Goal: Information Seeking & Learning: Learn about a topic

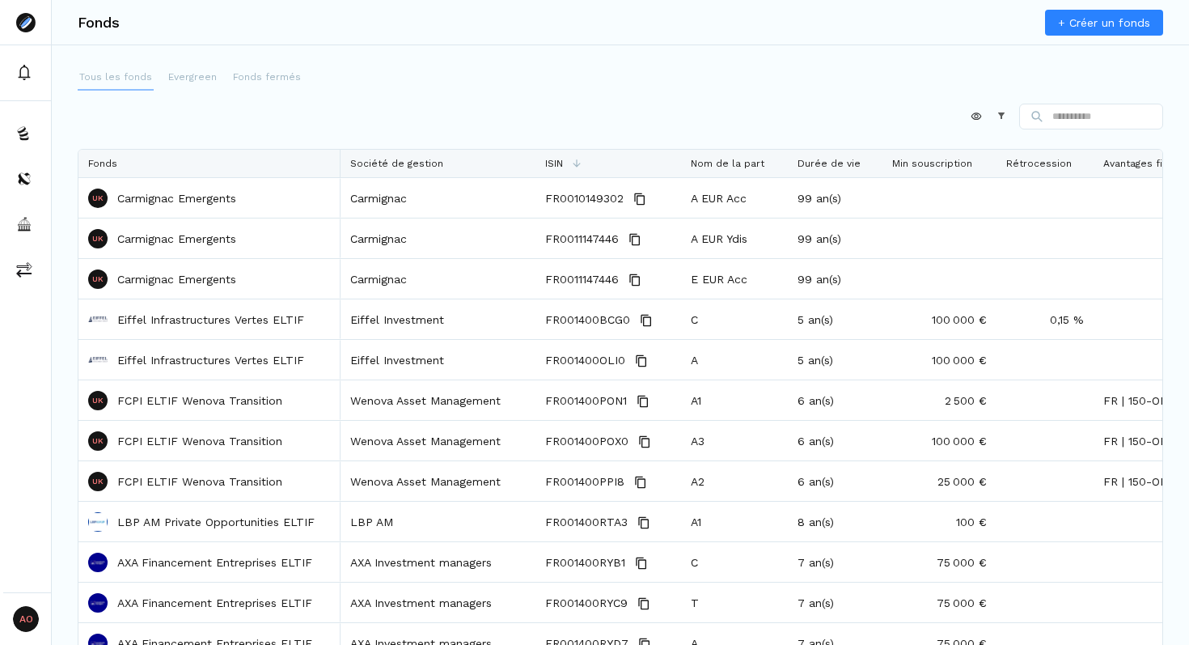
click at [123, 73] on p "Tous les fonds" at bounding box center [115, 77] width 73 height 15
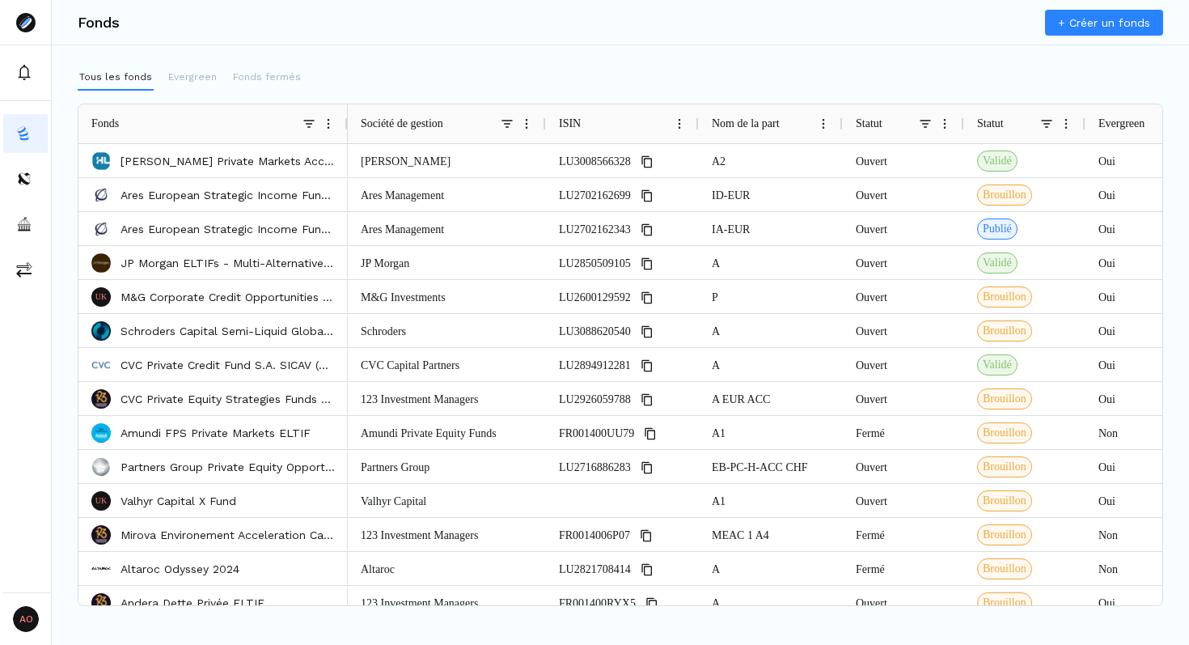
drag, startPoint x: 518, startPoint y: 113, endPoint x: 345, endPoint y: 129, distance: 174.7
click at [345, 129] on div at bounding box center [347, 123] width 6 height 39
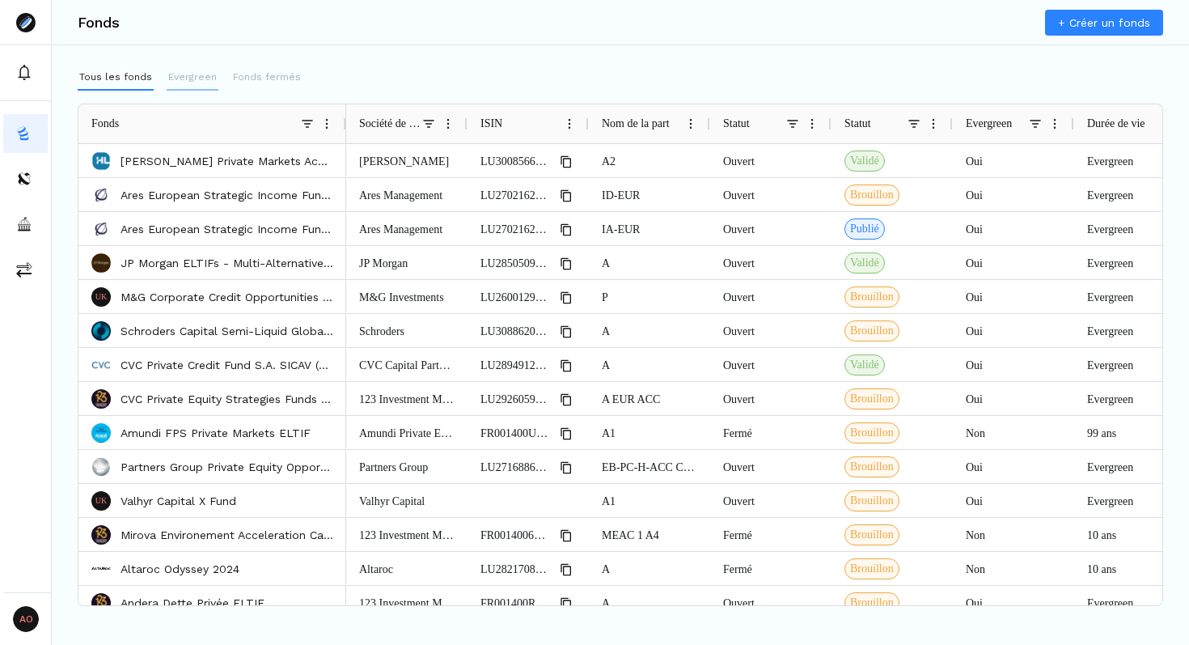
click at [206, 77] on p "Evergreen" at bounding box center [192, 77] width 49 height 15
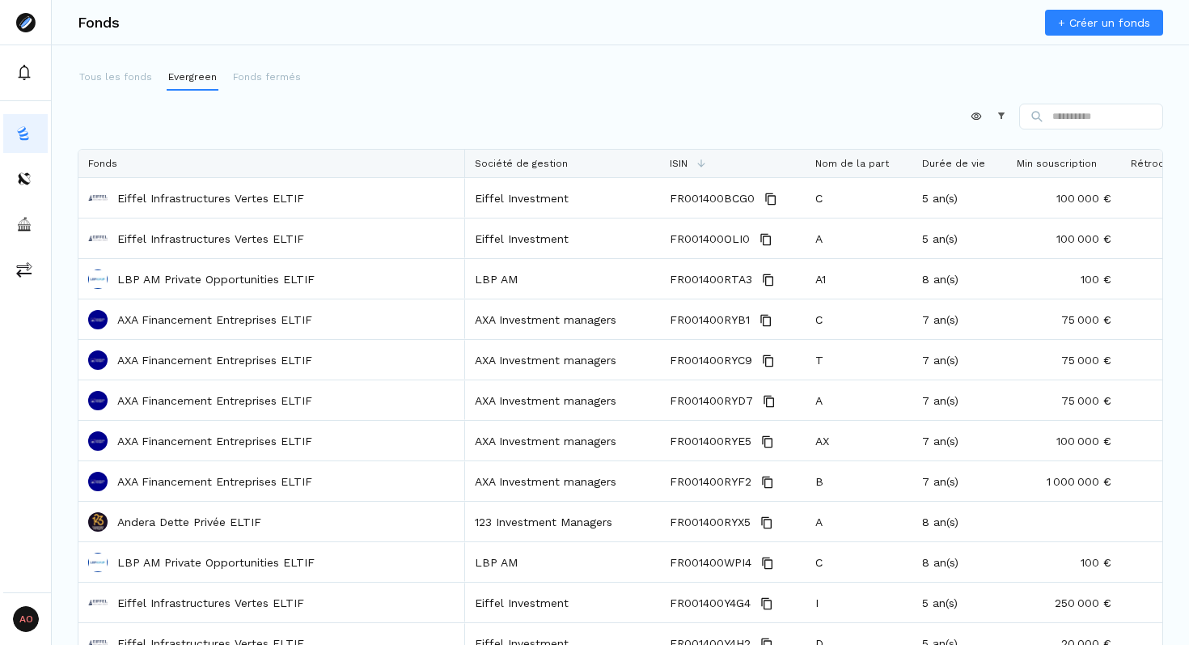
click at [247, 77] on p "Fonds fermés" at bounding box center [267, 77] width 68 height 15
click at [108, 77] on p "Tous les fonds" at bounding box center [115, 77] width 73 height 15
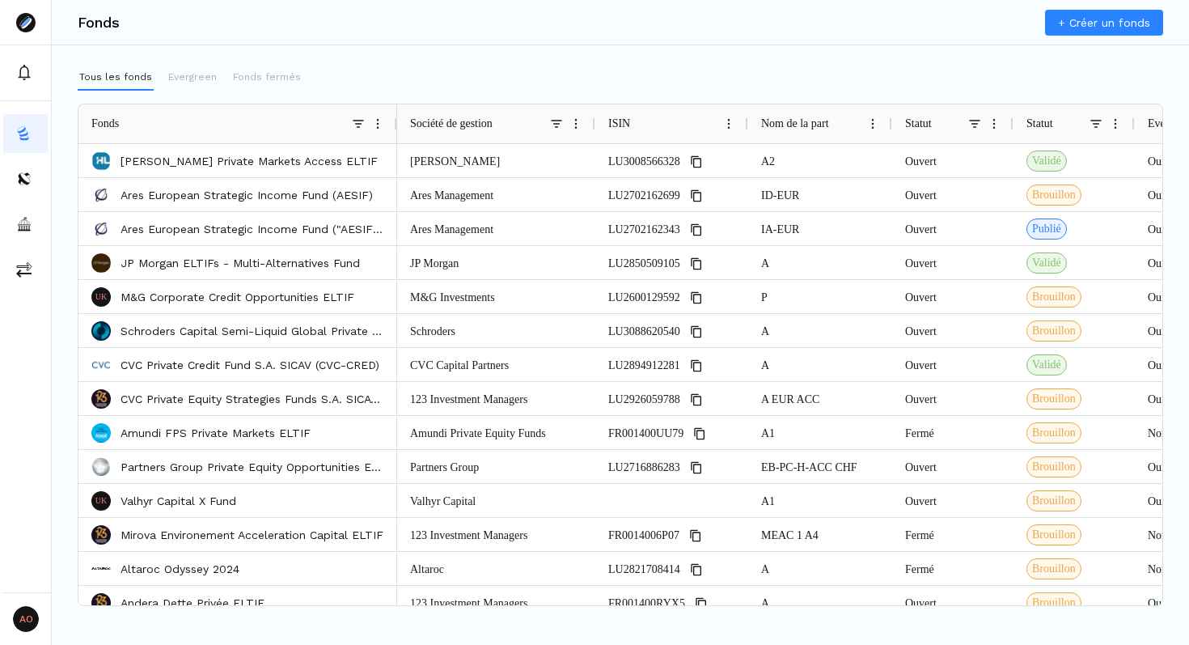
drag, startPoint x: 517, startPoint y: 120, endPoint x: 394, endPoint y: 124, distance: 123.0
click at [394, 124] on div at bounding box center [396, 123] width 6 height 39
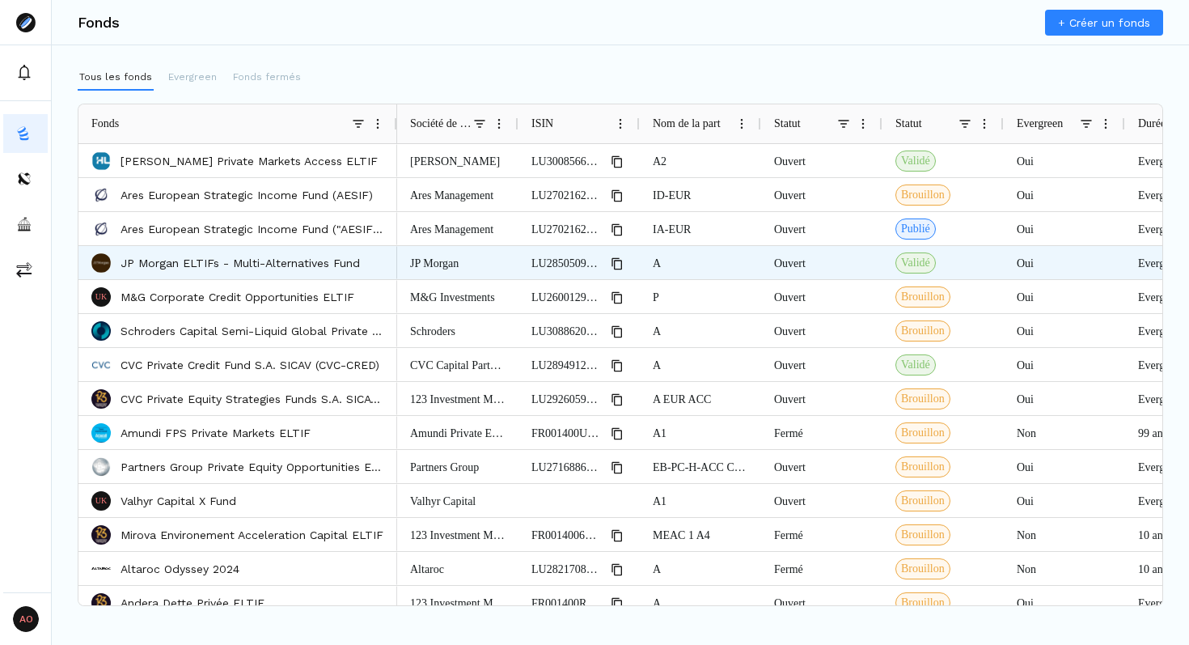
drag, startPoint x: 506, startPoint y: 260, endPoint x: 727, endPoint y: 265, distance: 220.9
drag, startPoint x: 717, startPoint y: 260, endPoint x: 1001, endPoint y: 269, distance: 283.3
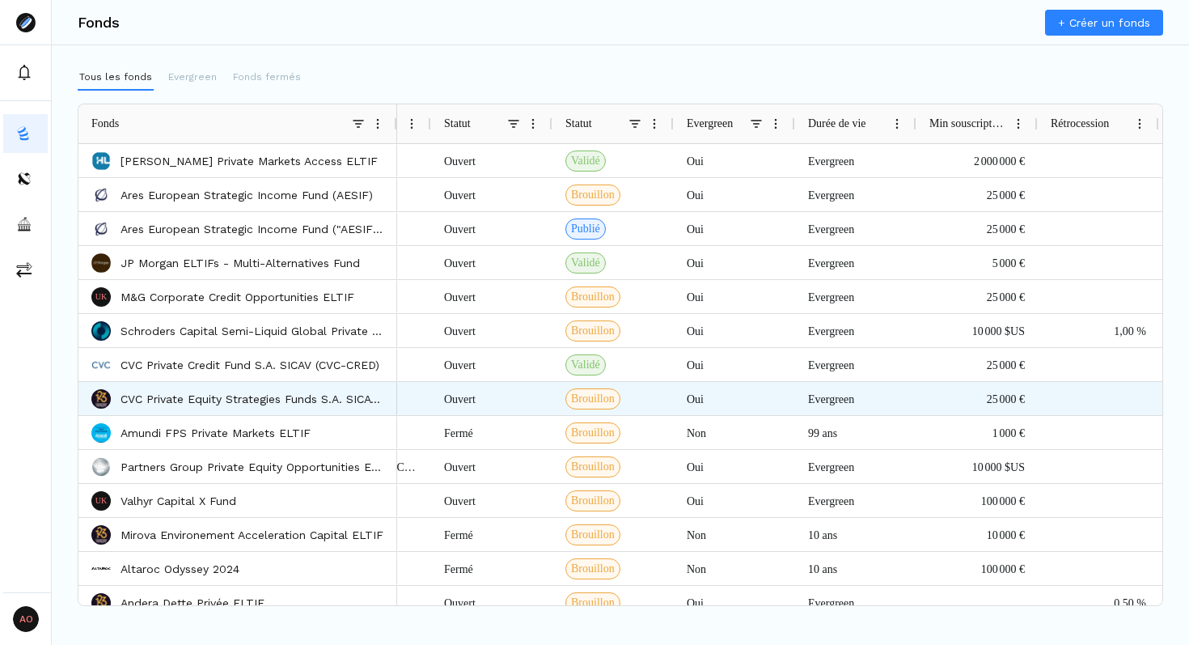
scroll to position [0, 387]
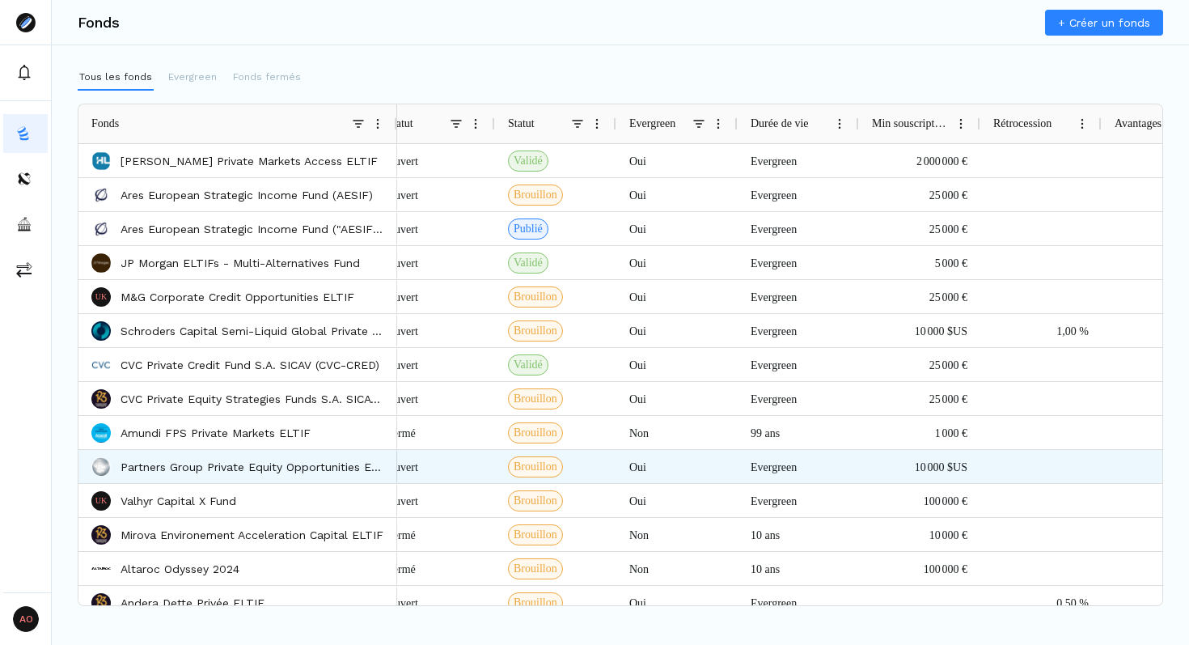
drag, startPoint x: 735, startPoint y: 328, endPoint x: 956, endPoint y: 463, distance: 258.9
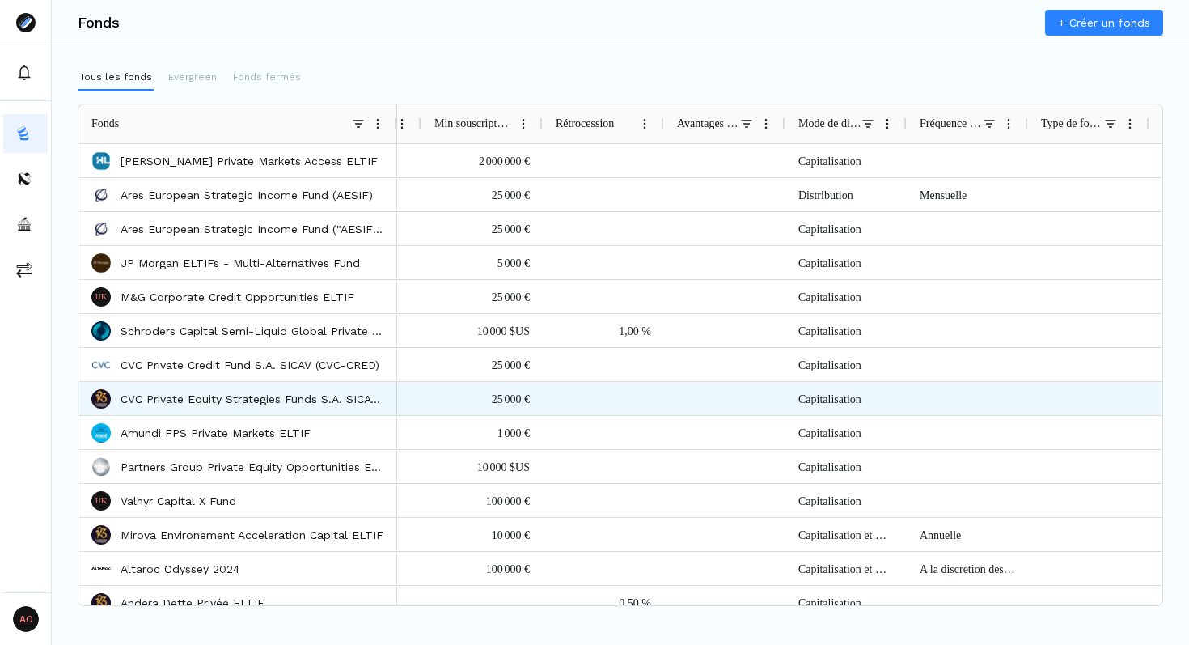
scroll to position [0, 0]
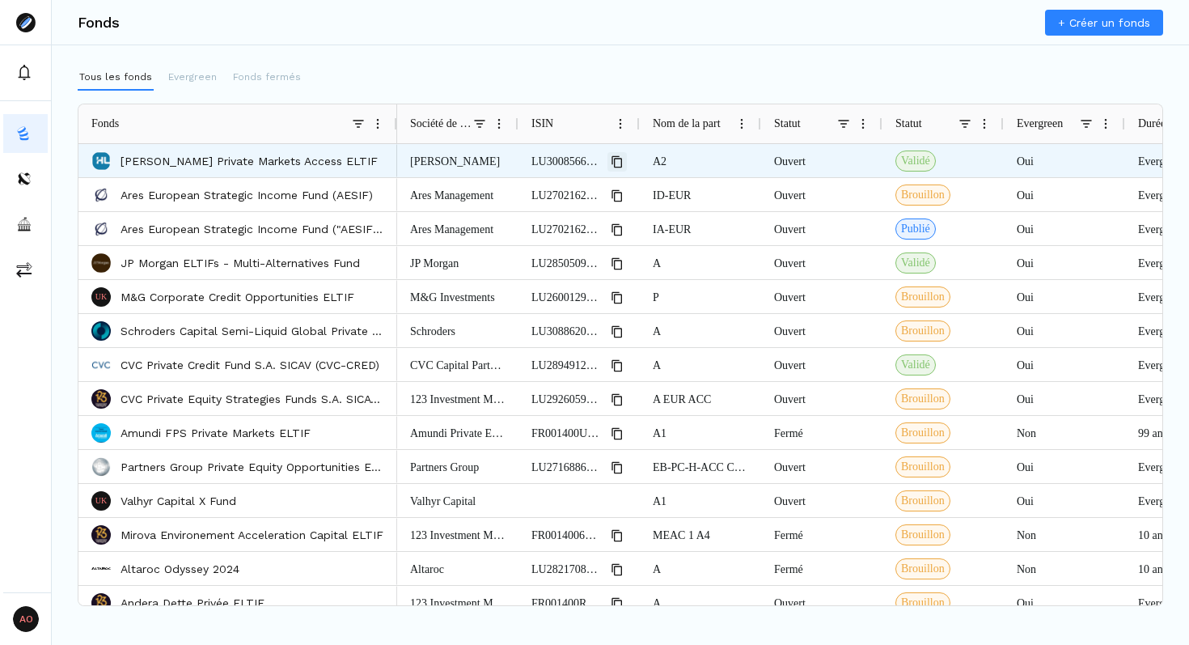
click at [619, 164] on icon "Copy" at bounding box center [617, 161] width 13 height 13
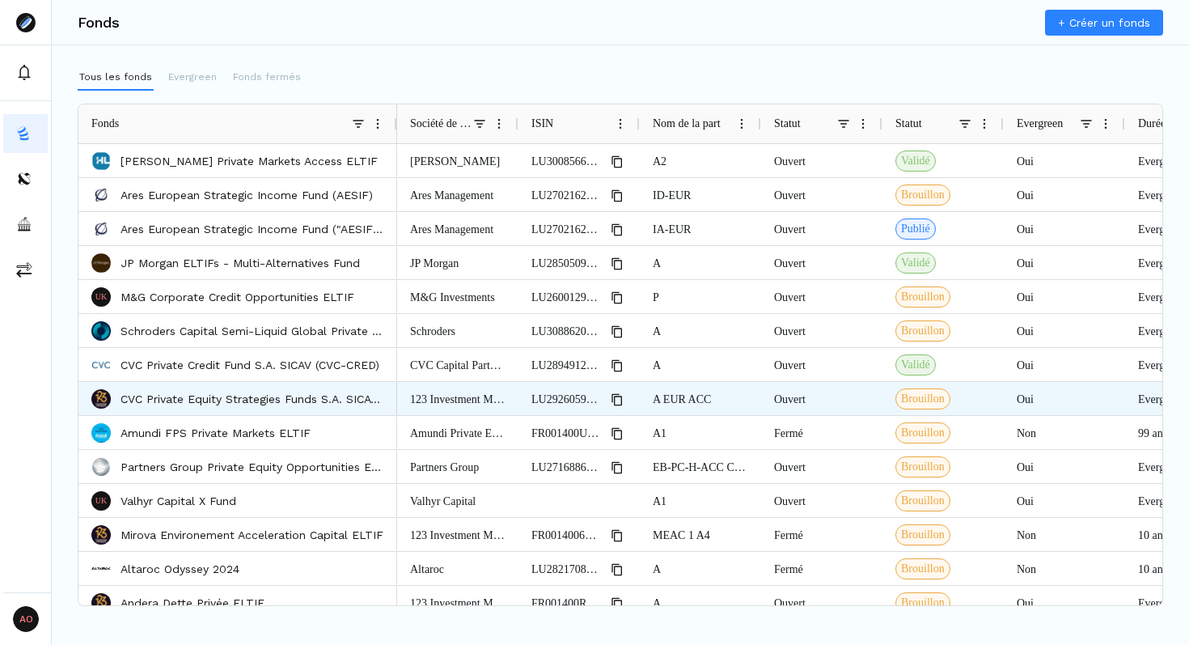
drag, startPoint x: 647, startPoint y: 394, endPoint x: 715, endPoint y: 396, distance: 68.0
click at [715, 396] on div "A EUR ACC" at bounding box center [700, 398] width 121 height 33
drag, startPoint x: 645, startPoint y: 396, endPoint x: 751, endPoint y: 407, distance: 105.7
click at [751, 407] on div "A EUR ACC" at bounding box center [700, 398] width 121 height 33
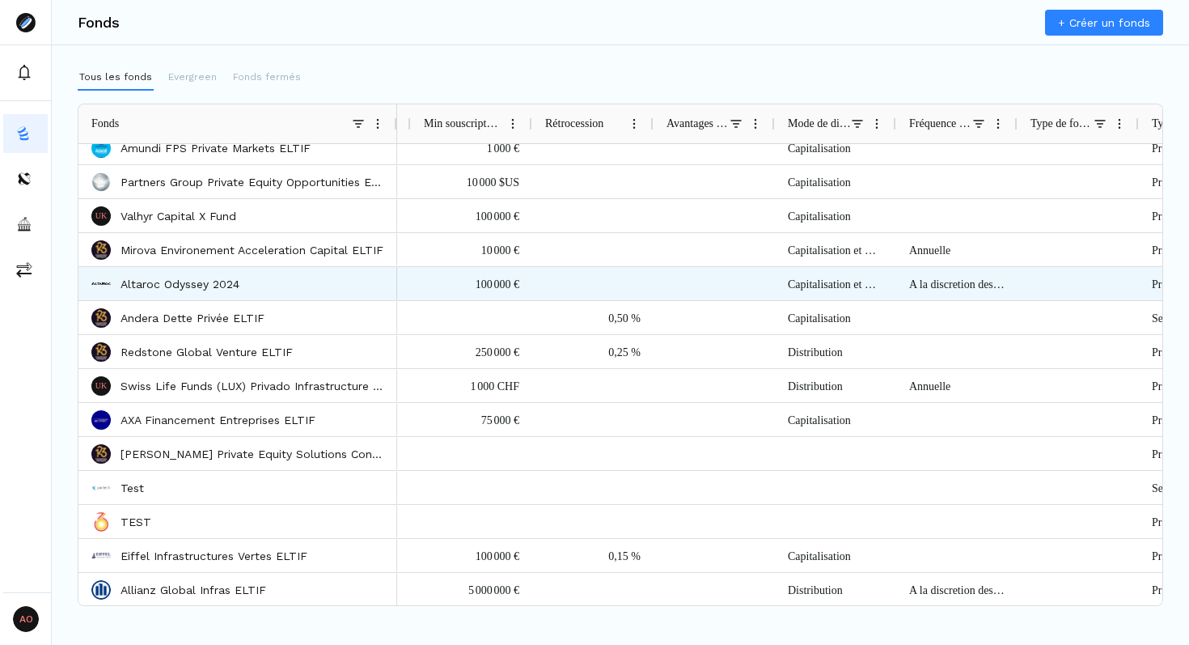
scroll to position [0, 1117]
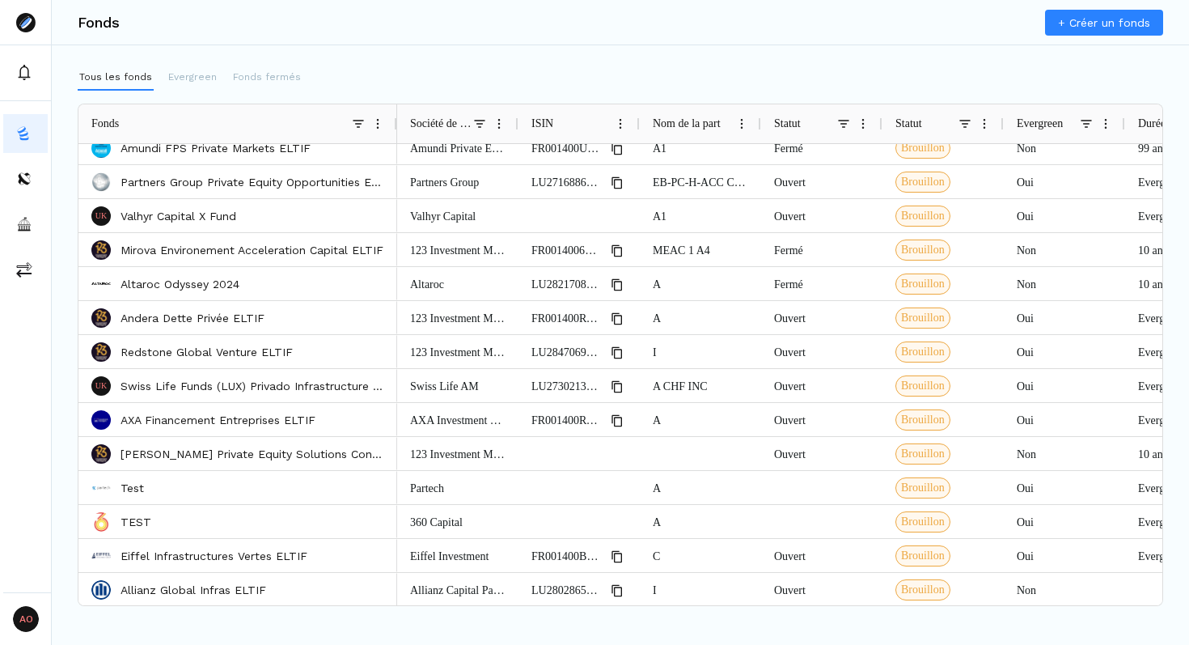
click at [644, 61] on div "Fonds + Créer un fonds Tous les fonds Evergreen Fonds fermés Press ALT DOWN to …" at bounding box center [620, 322] width 1137 height 645
click at [681, 73] on div "Tous les fonds Evergreen Fonds fermés" at bounding box center [620, 78] width 1085 height 26
click at [613, 63] on div "Fonds + Créer un fonds Tous les fonds Evergreen Fonds fermés Press ALT DOWN to …" at bounding box center [620, 322] width 1137 height 645
click at [629, 66] on div "Tous les fonds Evergreen Fonds fermés" at bounding box center [620, 78] width 1085 height 26
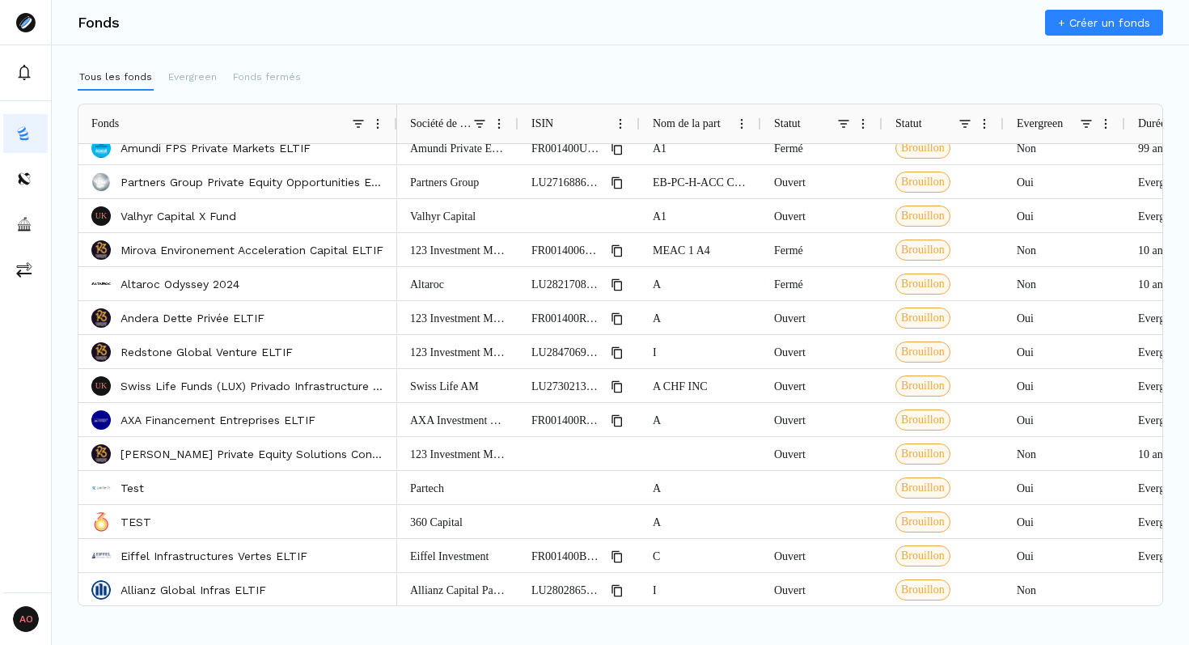
click at [629, 66] on div "Tous les fonds Evergreen Fonds fermés" at bounding box center [620, 78] width 1085 height 26
click at [599, 61] on div "Fonds + Créer un fonds Tous les fonds Evergreen Fonds fermés Press ALT DOWN to …" at bounding box center [620, 322] width 1137 height 645
